Goal: Obtain resource: Obtain resource

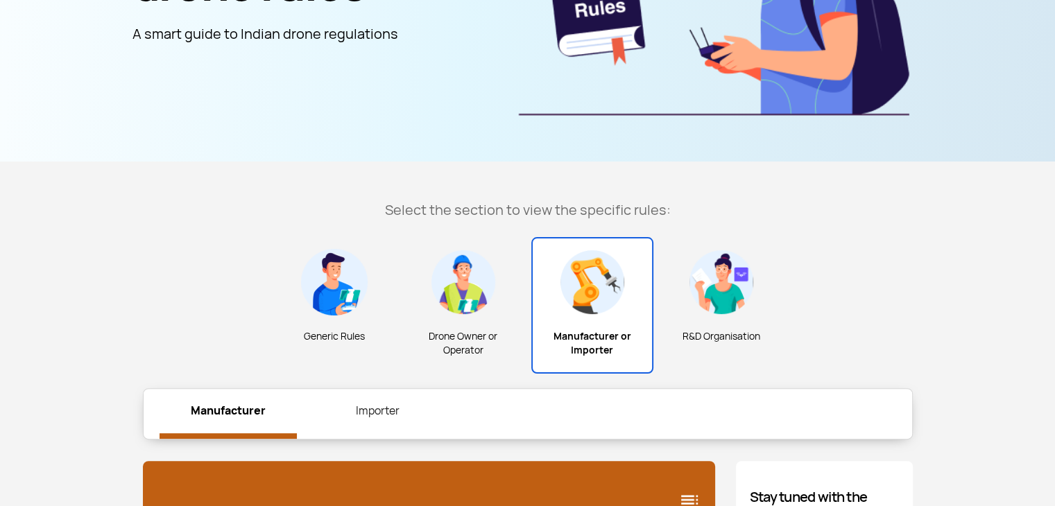
scroll to position [285, 0]
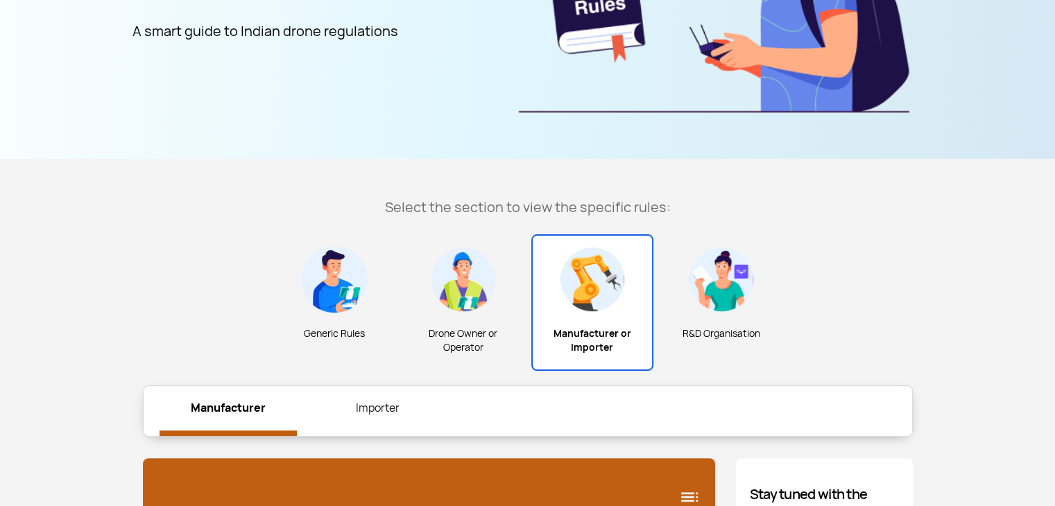
click at [338, 282] on img at bounding box center [334, 279] width 67 height 67
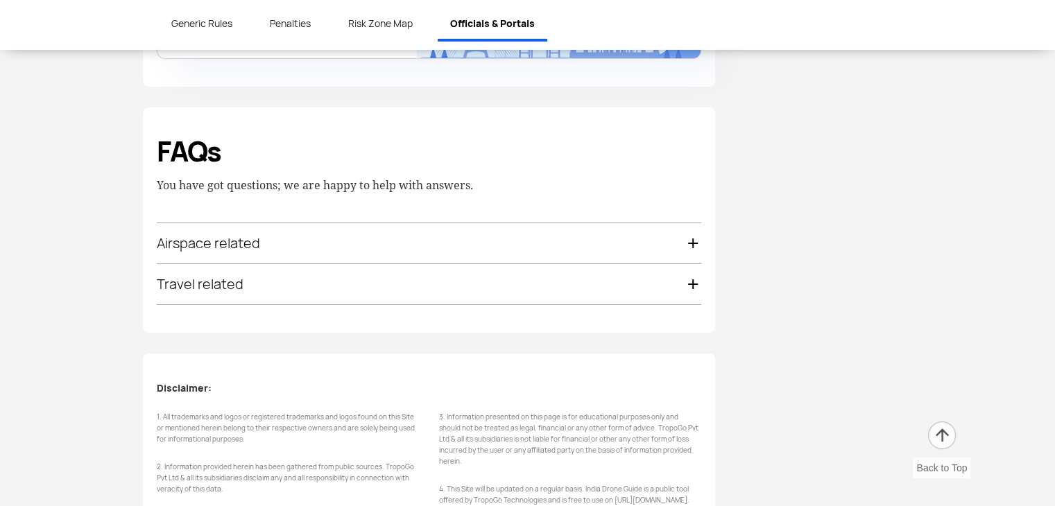
scroll to position [4148, 0]
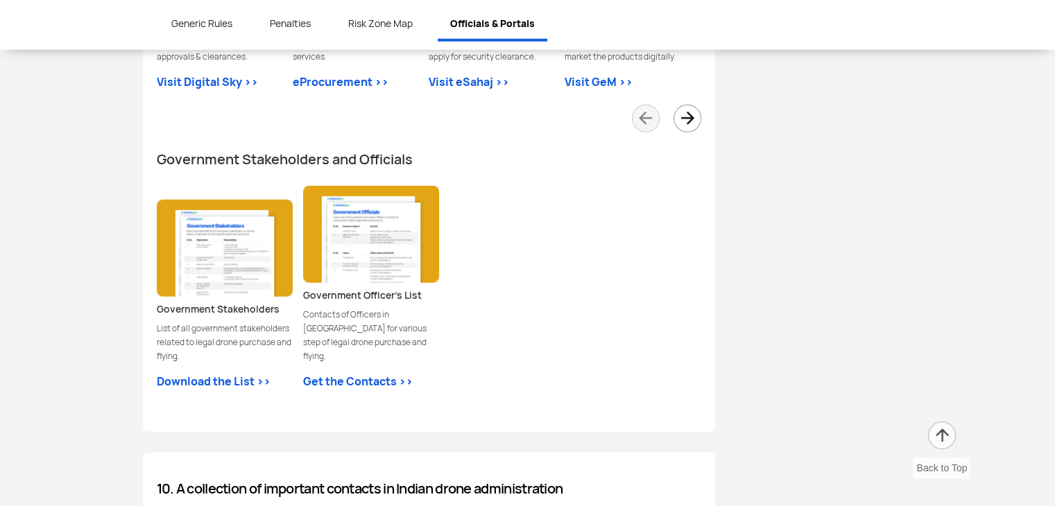
click at [324, 375] on span "Get the Contacts >>" at bounding box center [358, 382] width 110 height 15
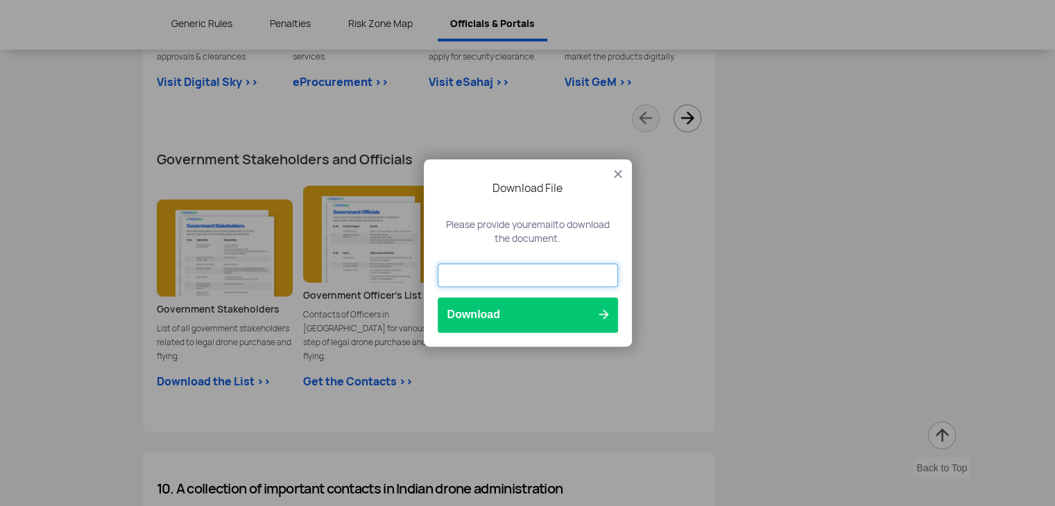
click at [442, 275] on input "text" at bounding box center [528, 276] width 180 height 24
type input "[EMAIL_ADDRESS][PERSON_NAME][DOMAIN_NAME]"
click at [518, 302] on button "Download" at bounding box center [528, 315] width 180 height 35
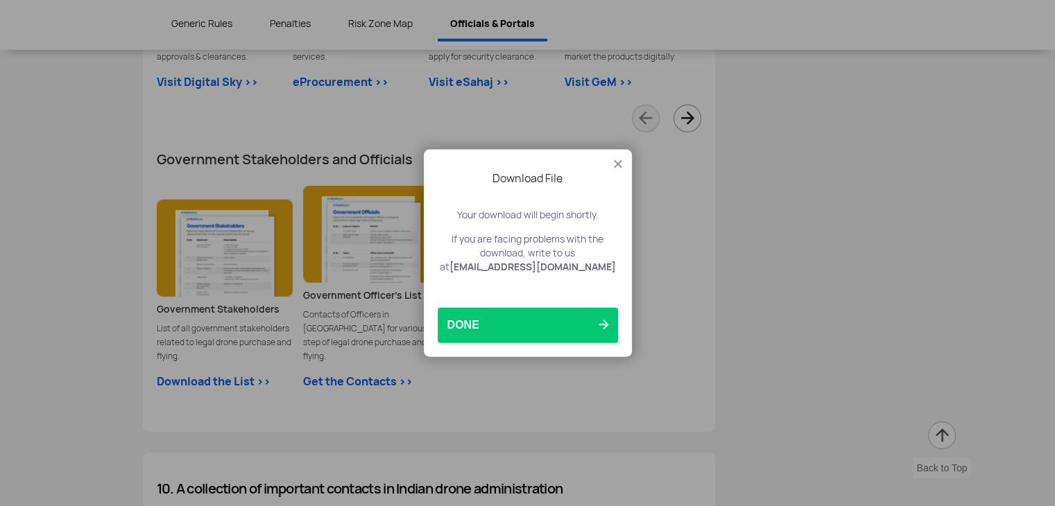
click at [621, 166] on img at bounding box center [618, 164] width 14 height 14
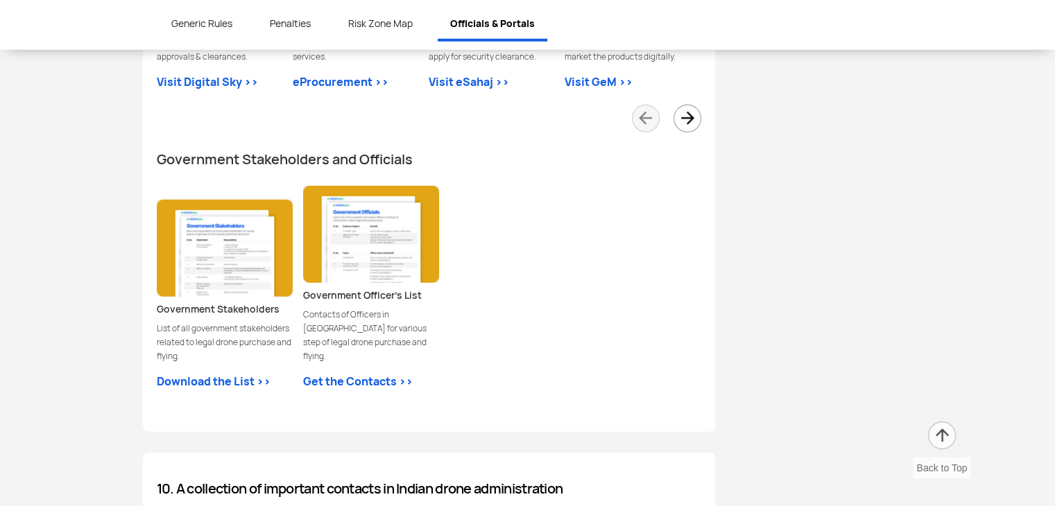
click at [205, 374] on link "Download the List >>" at bounding box center [225, 382] width 136 height 17
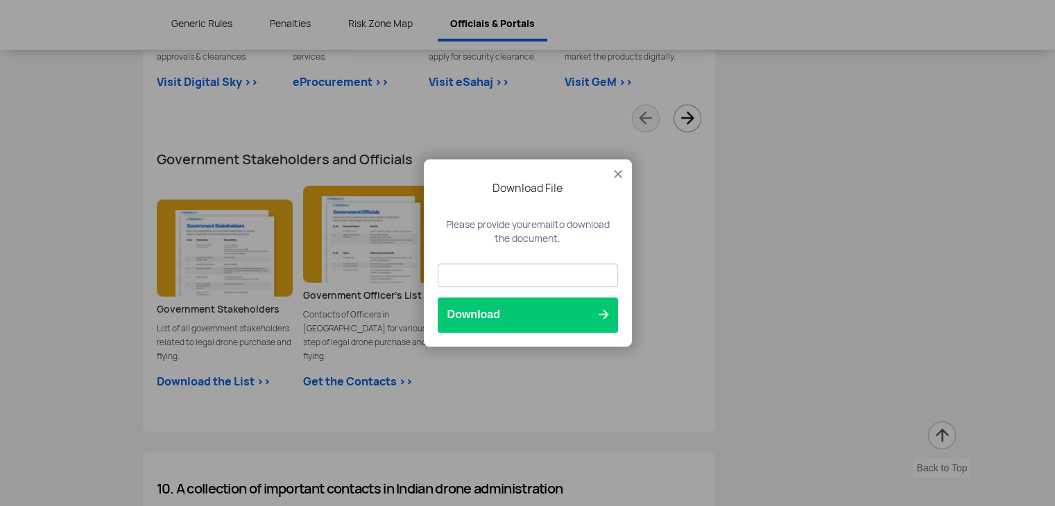
click at [436, 275] on div at bounding box center [527, 281] width 201 height 34
click at [450, 268] on input "text" at bounding box center [528, 276] width 180 height 24
type input "[EMAIL_ADDRESS][PERSON_NAME][DOMAIN_NAME]"
click at [513, 325] on button "Download" at bounding box center [528, 315] width 180 height 35
click at [596, 311] on button "Download" at bounding box center [528, 315] width 180 height 35
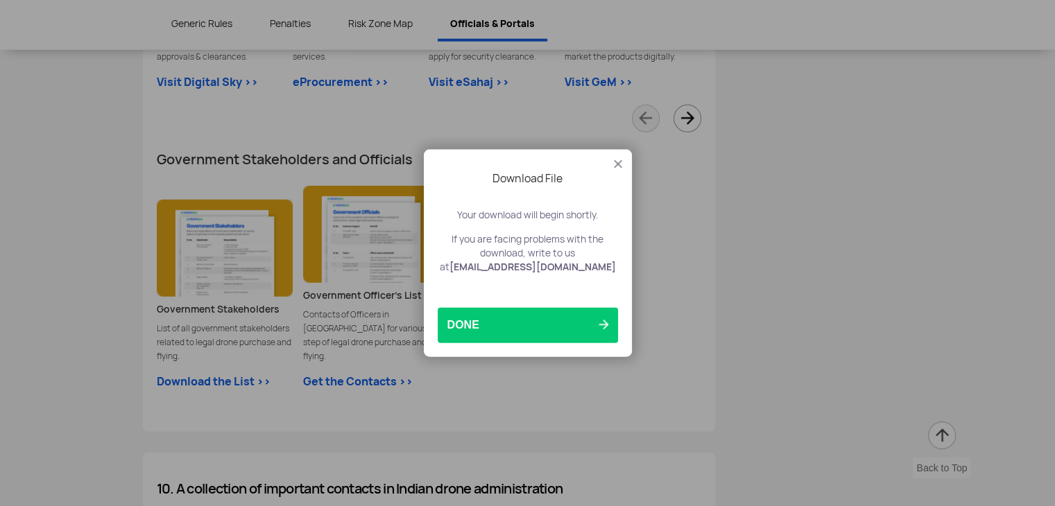
click at [621, 167] on img at bounding box center [618, 164] width 14 height 14
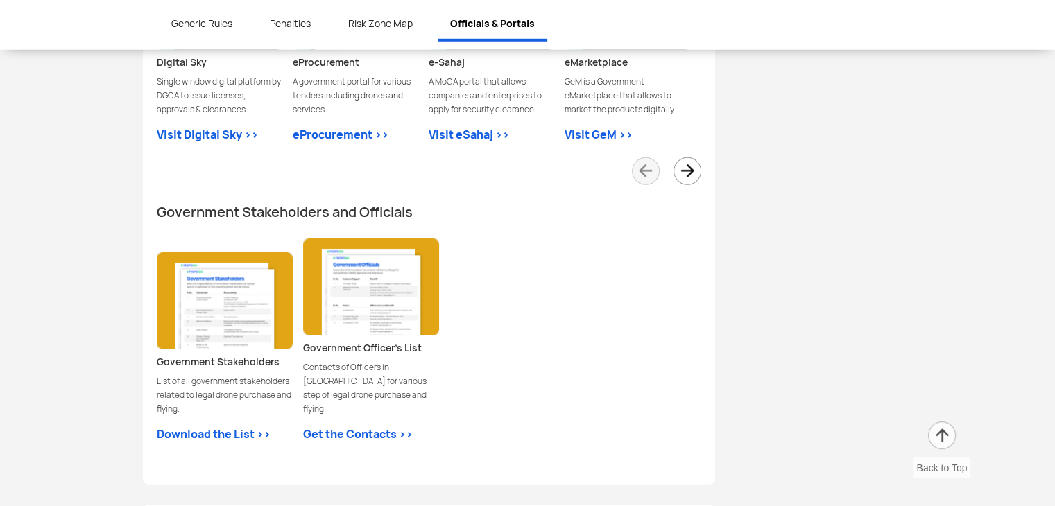
scroll to position [4087, 0]
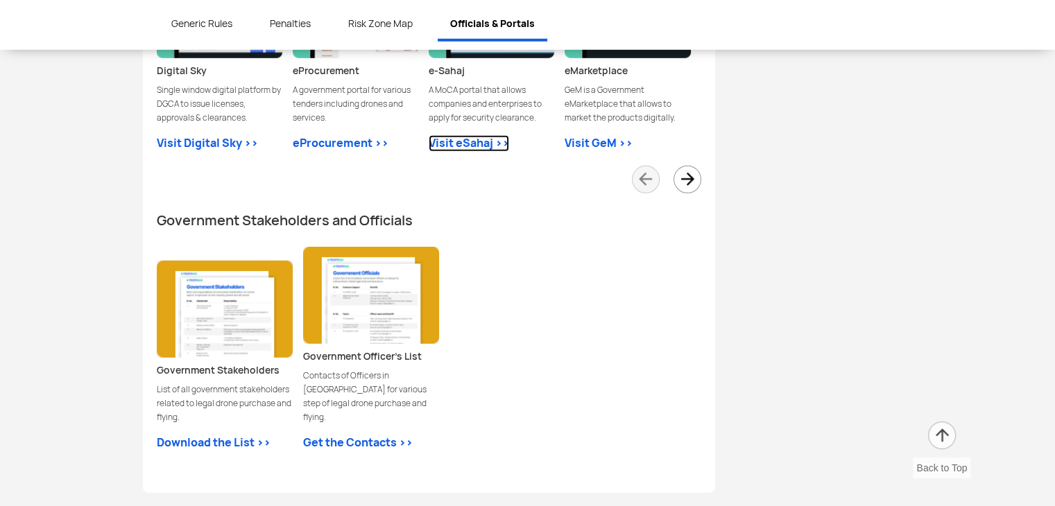
click at [453, 135] on link "Visit eSahaj >>" at bounding box center [469, 143] width 80 height 17
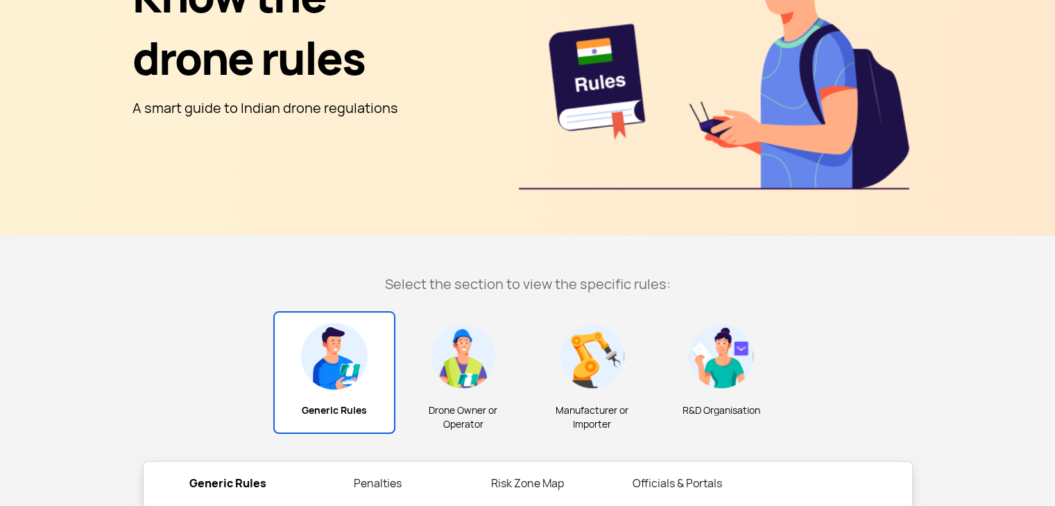
scroll to position [203, 0]
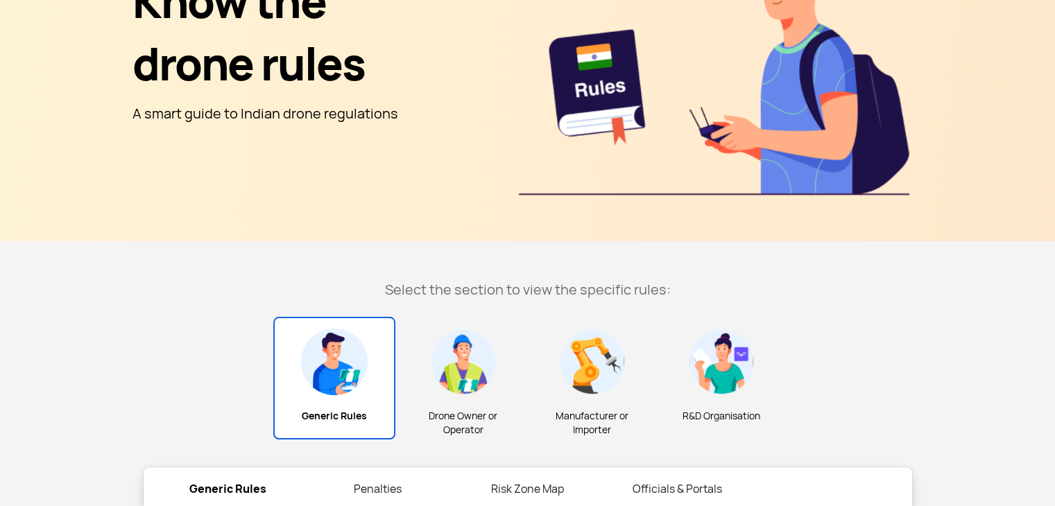
click at [627, 407] on div "Manufacturer or Importer" at bounding box center [592, 385] width 122 height 134
